Goal: Task Accomplishment & Management: Use online tool/utility

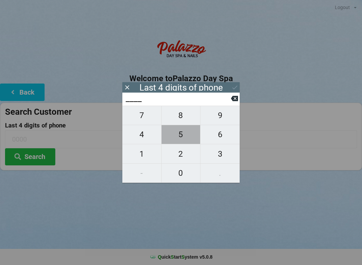
click at [181, 141] on span "5" at bounding box center [180, 134] width 39 height 14
type input "5___"
click at [178, 112] on span "8" at bounding box center [180, 115] width 39 height 14
type input "58__"
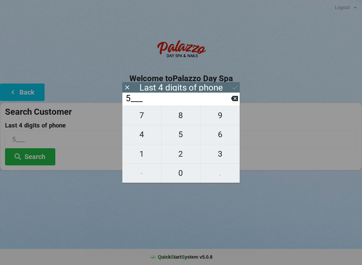
type input "58__"
click at [216, 141] on span "6" at bounding box center [219, 134] width 39 height 14
type input "586_"
click at [217, 137] on span "6" at bounding box center [219, 134] width 39 height 14
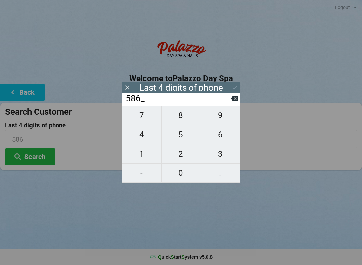
type input "5866"
click at [26, 163] on button "Search" at bounding box center [30, 156] width 50 height 17
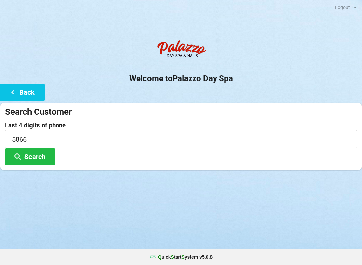
click at [20, 95] on button "Back" at bounding box center [22, 91] width 45 height 17
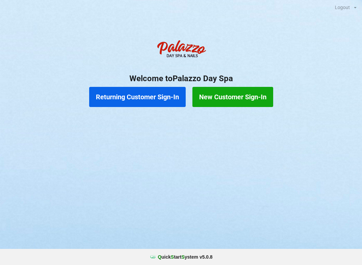
click at [140, 99] on button "Returning Customer Sign-In" at bounding box center [137, 97] width 96 height 20
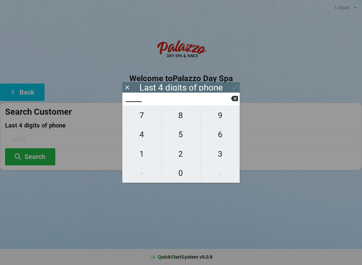
click at [180, 139] on span "5" at bounding box center [180, 134] width 39 height 14
type input "5___"
click at [176, 119] on span "8" at bounding box center [180, 115] width 39 height 14
type input "58__"
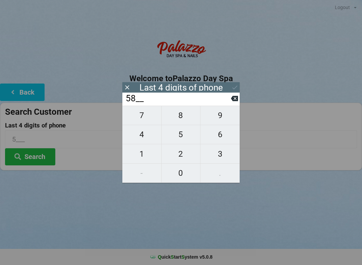
type input "58__"
click at [217, 119] on span "9" at bounding box center [219, 115] width 39 height 14
type input "589_"
click at [216, 119] on span "9" at bounding box center [219, 115] width 39 height 14
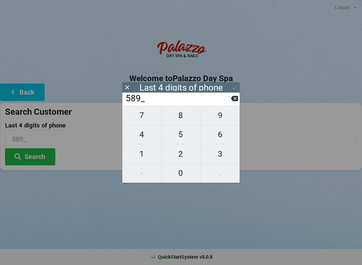
type input "5899"
click at [20, 164] on button "Search" at bounding box center [30, 156] width 50 height 17
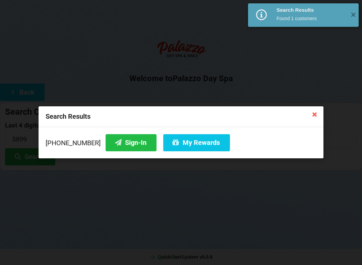
click at [178, 150] on button "My Rewards" at bounding box center [196, 142] width 67 height 17
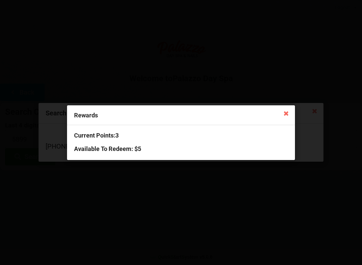
click at [100, 122] on div "Rewards" at bounding box center [181, 115] width 228 height 20
click at [93, 109] on div "Rewards" at bounding box center [181, 115] width 228 height 20
click at [121, 132] on h3 "Current Points: 3" at bounding box center [181, 135] width 214 height 8
click at [287, 110] on icon at bounding box center [286, 113] width 11 height 11
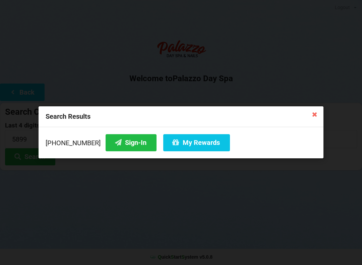
click at [316, 114] on icon at bounding box center [314, 114] width 11 height 11
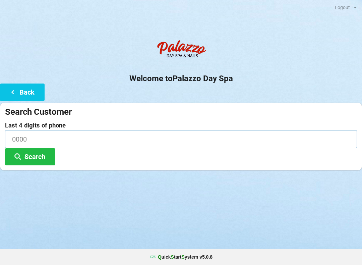
click at [22, 137] on input at bounding box center [181, 139] width 352 height 18
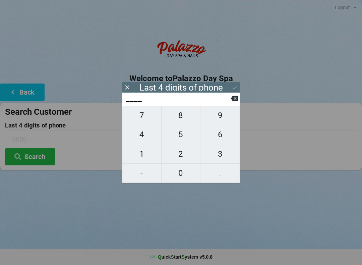
click at [188, 152] on span "2" at bounding box center [180, 154] width 39 height 14
type input "2___"
click at [182, 115] on span "8" at bounding box center [180, 115] width 39 height 14
type input "28__"
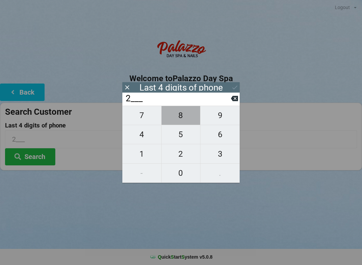
type input "28__"
click at [221, 135] on span "6" at bounding box center [219, 134] width 39 height 14
type input "286_"
click at [225, 156] on span "3" at bounding box center [219, 154] width 39 height 14
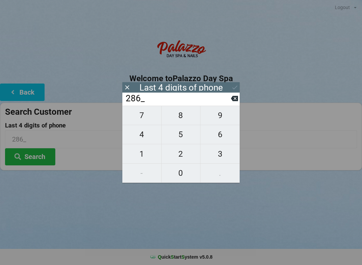
type input "2863"
click at [223, 158] on div "7 8 9 4 5 6 1 2 3 - 0 ." at bounding box center [180, 144] width 117 height 77
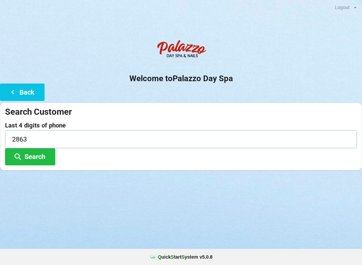
click at [29, 138] on input "2863" at bounding box center [181, 139] width 352 height 18
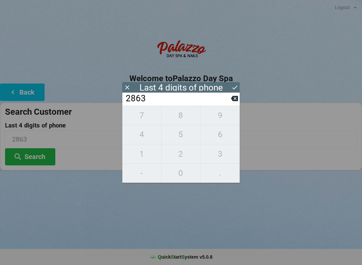
click at [144, 172] on div "7 8 9 4 5 6 1 2 3 - 0 ." at bounding box center [180, 144] width 117 height 77
click at [150, 95] on input "2863" at bounding box center [178, 98] width 106 height 11
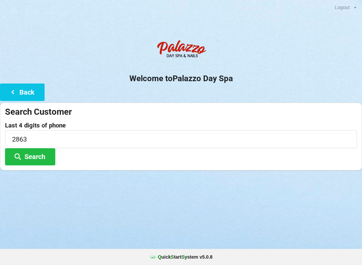
click at [15, 89] on icon at bounding box center [13, 92] width 8 height 6
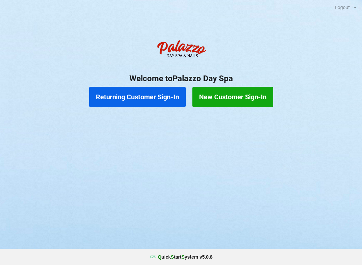
click at [142, 95] on button "Returning Customer Sign-In" at bounding box center [137, 97] width 96 height 20
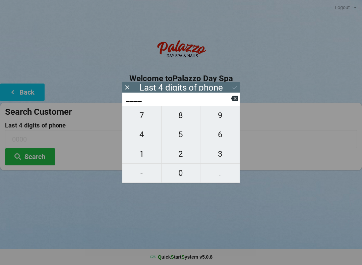
click at [147, 93] on input "____" at bounding box center [178, 98] width 106 height 11
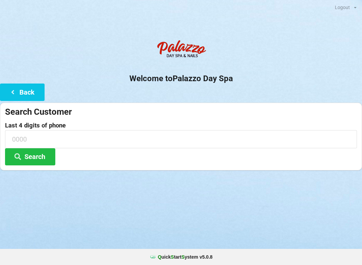
click at [338, 250] on div "Q uick S tart S ystem v 5.0.8" at bounding box center [181, 257] width 362 height 16
click at [186, 248] on div "Logout Logout Sign-In Welcome to Palazzo Day Spa Back Search Customer Last 4 di…" at bounding box center [181, 132] width 362 height 265
click at [68, 135] on input at bounding box center [181, 139] width 352 height 18
click at [176, 239] on div "Logout Logout Sign-In Welcome to Palazzo Day Spa Back Search Customer Last 4 di…" at bounding box center [181, 132] width 362 height 265
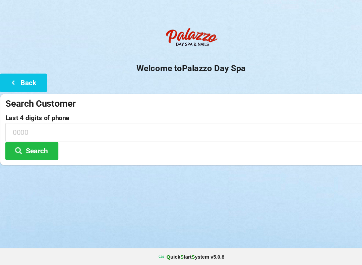
click at [193, 253] on b "Q uick S tart S ystem v 5.0.8" at bounding box center [185, 256] width 55 height 7
